Goal: Transaction & Acquisition: Purchase product/service

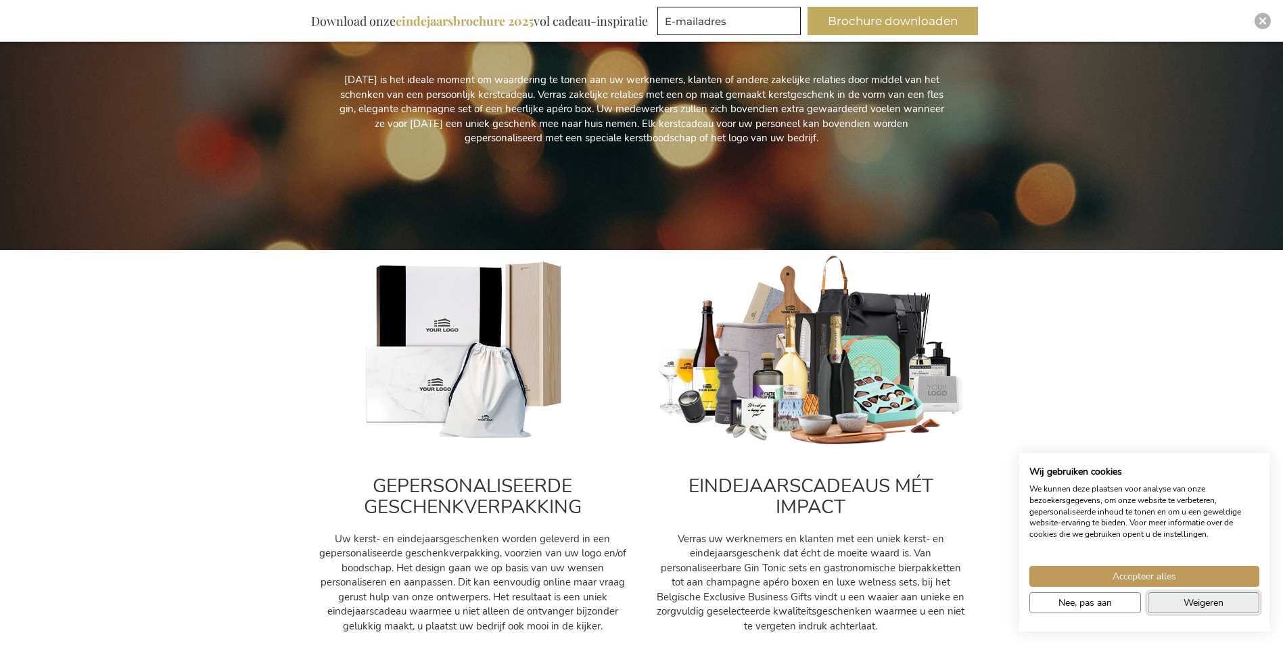
click at [1201, 600] on span "Weigeren" at bounding box center [1203, 603] width 40 height 14
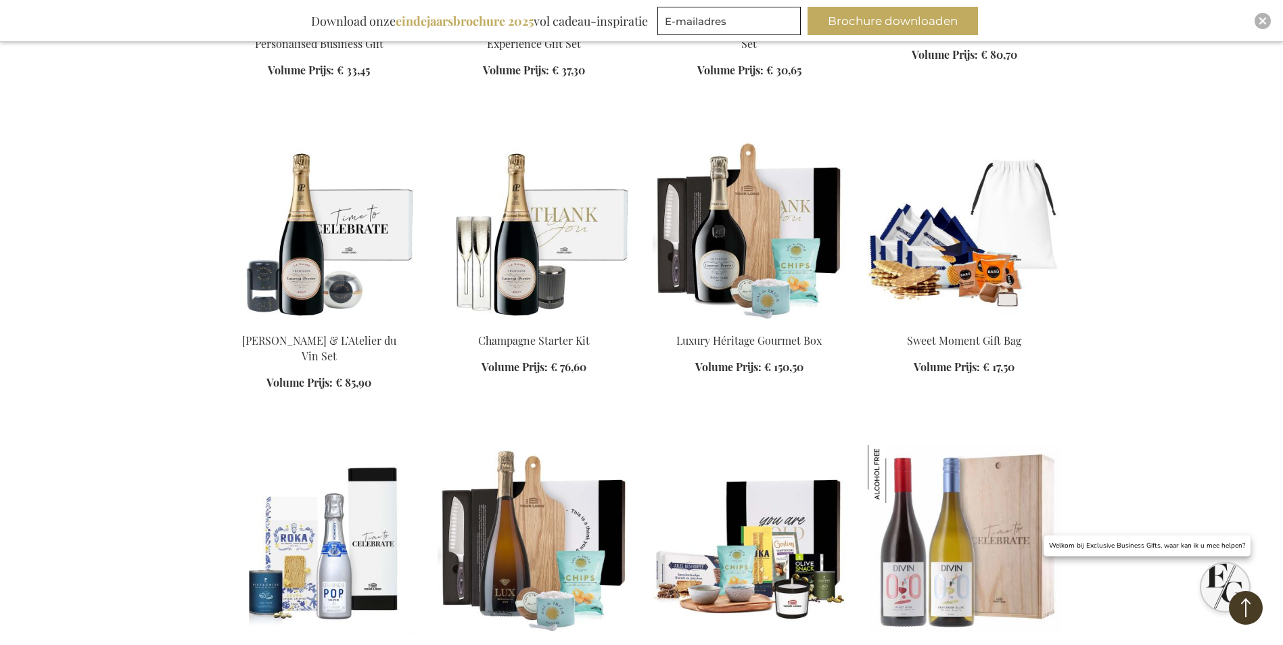
scroll to position [1217, 0]
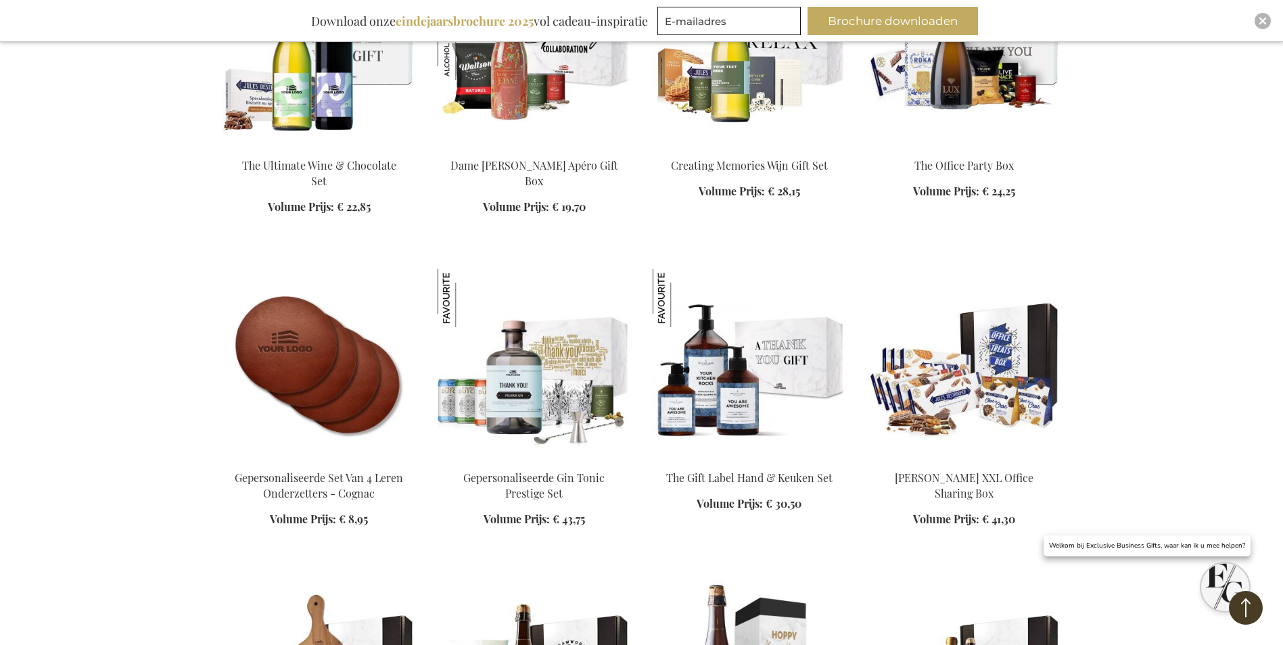
scroll to position [1961, 0]
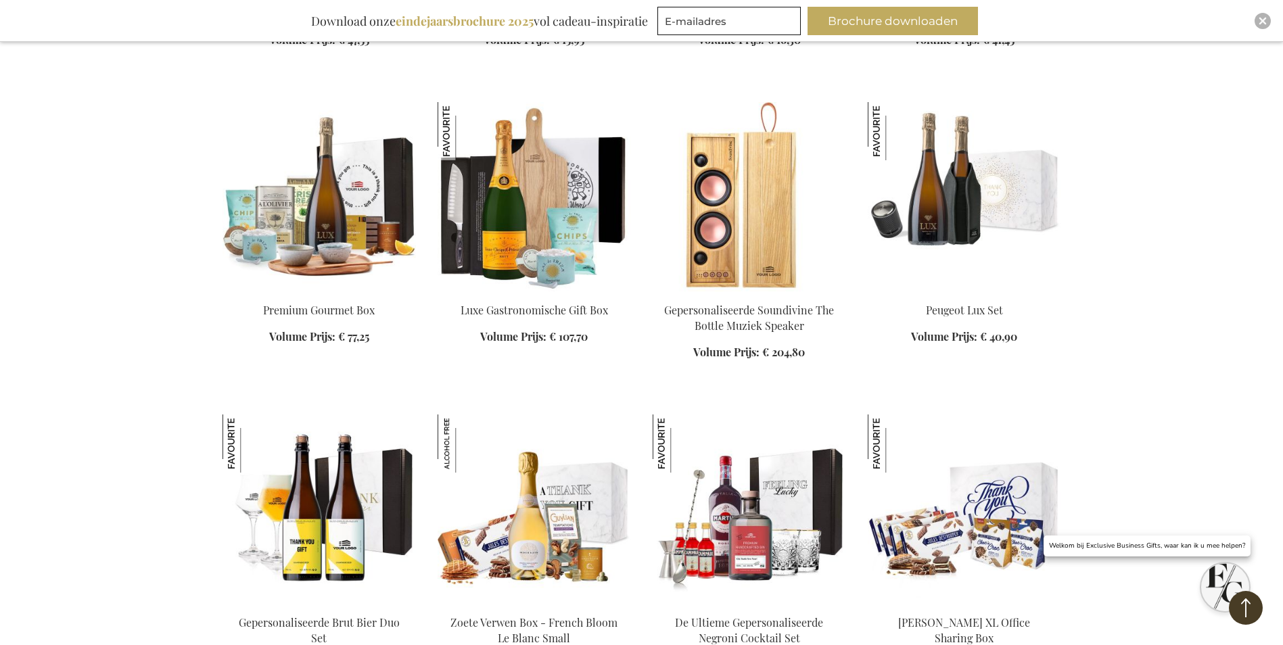
scroll to position [3245, 0]
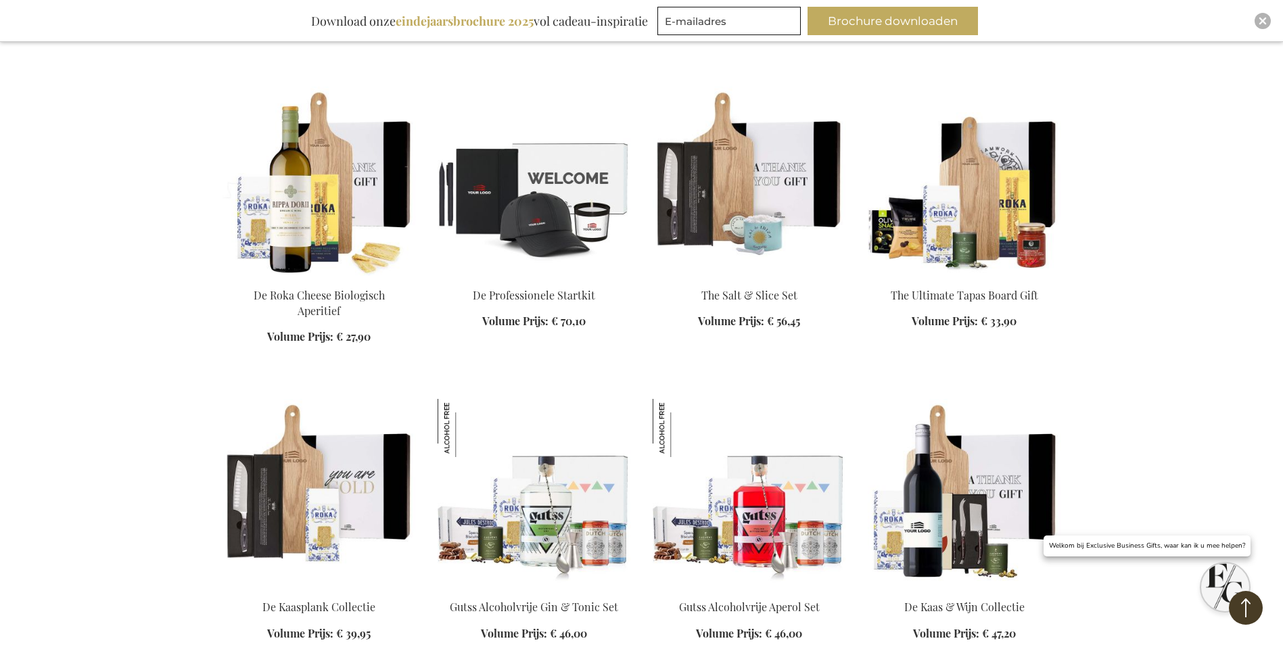
scroll to position [6085, 0]
